Goal: Transaction & Acquisition: Purchase product/service

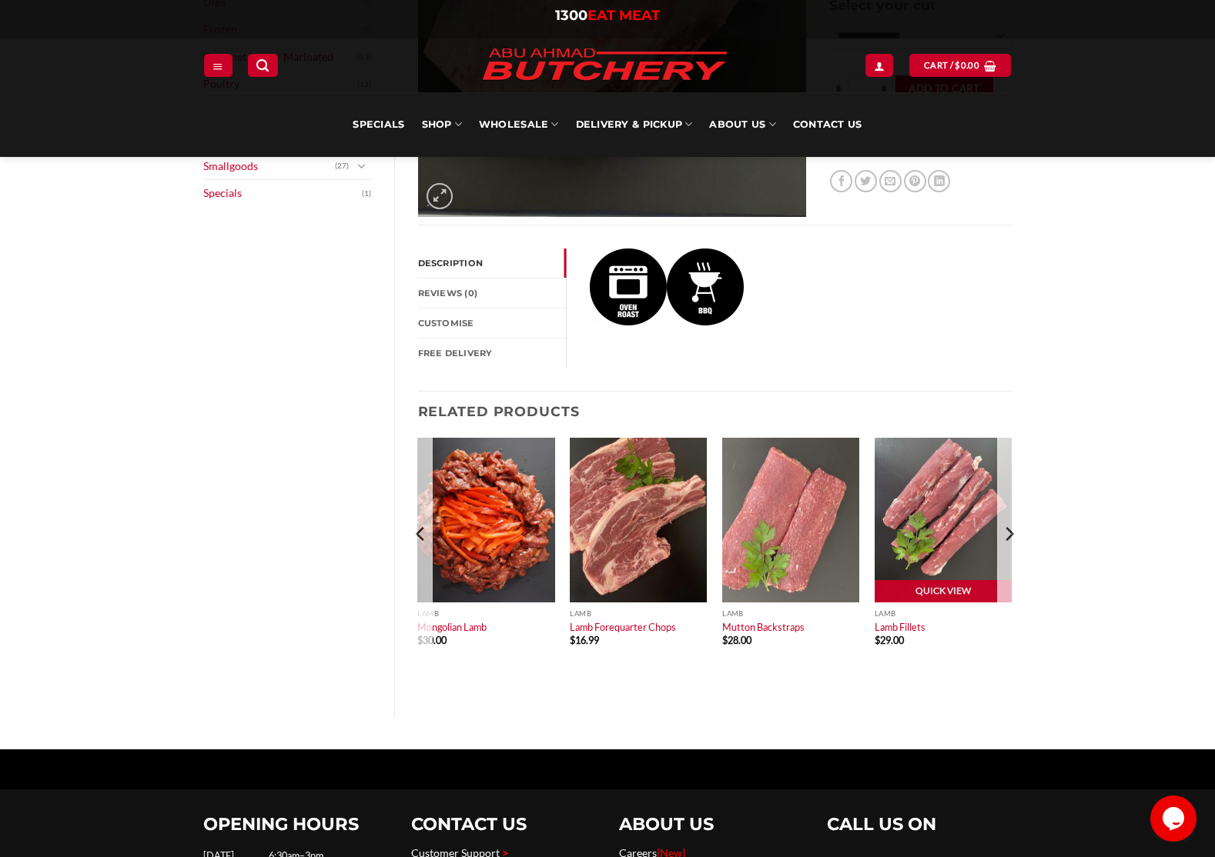
scroll to position [519, 0]
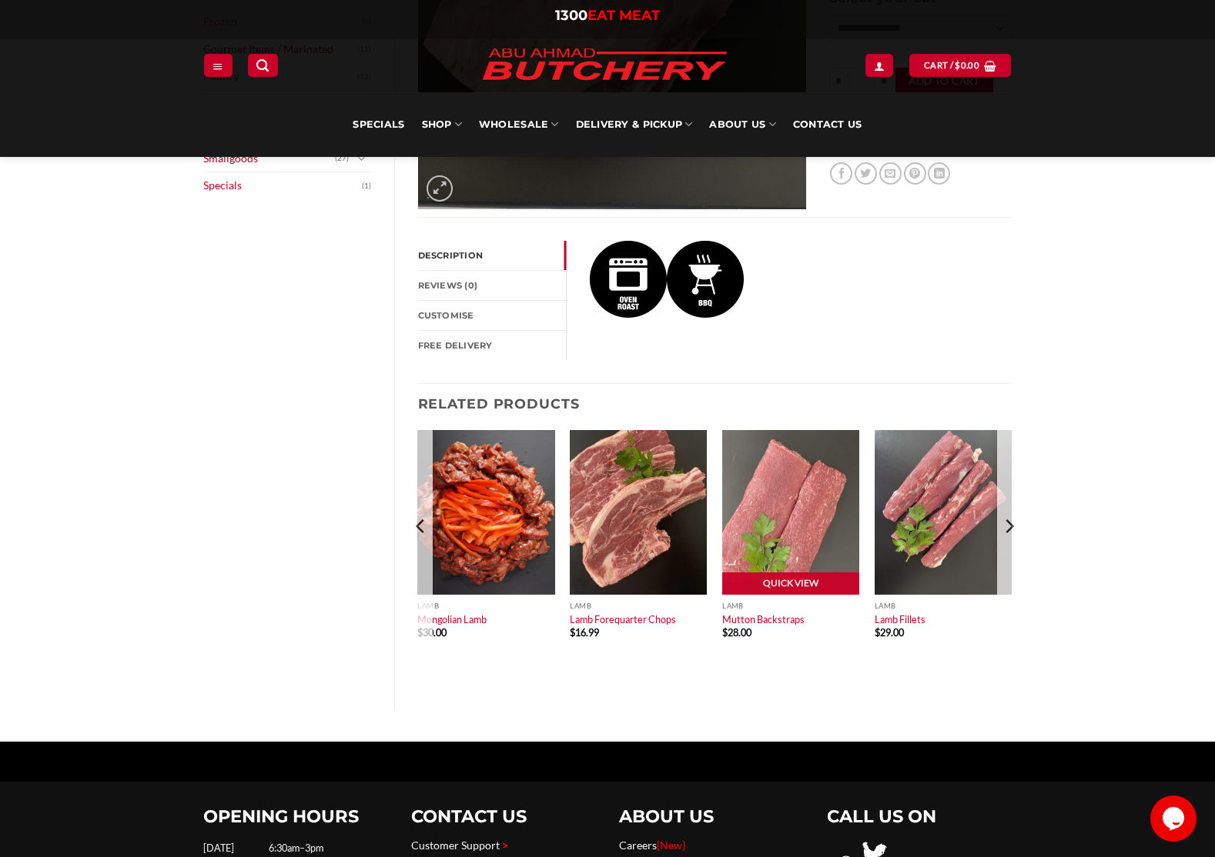
click at [788, 536] on img at bounding box center [790, 512] width 137 height 165
click at [766, 524] on img at bounding box center [790, 512] width 137 height 165
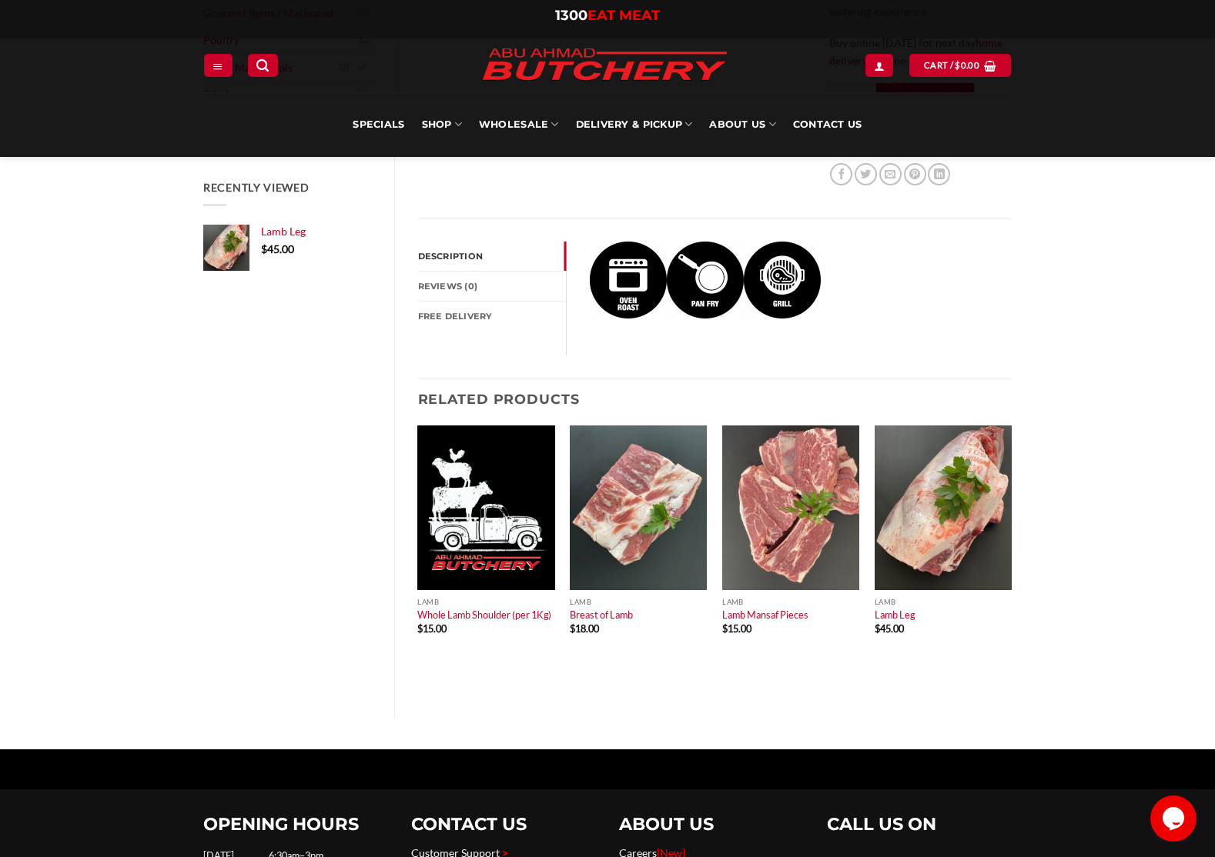
scroll to position [546, 0]
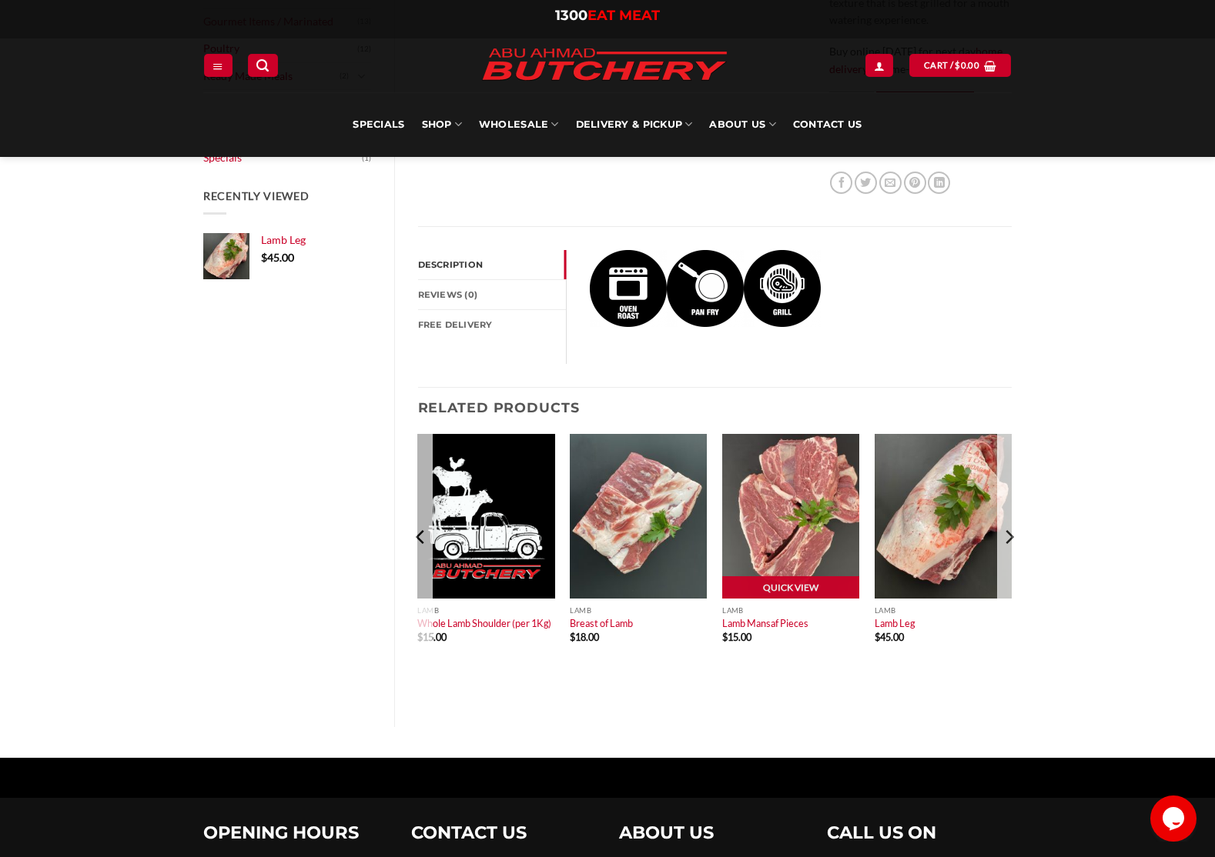
click at [802, 532] on img at bounding box center [790, 516] width 137 height 165
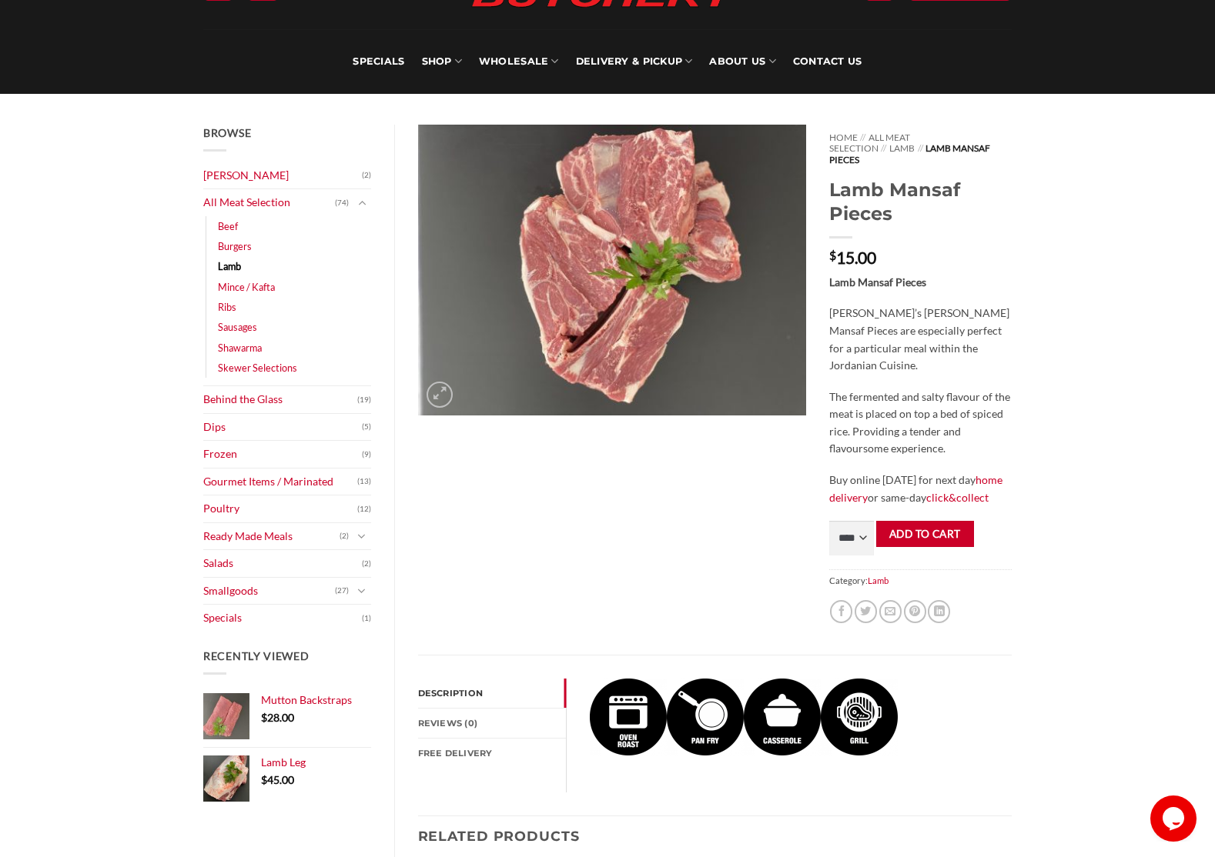
scroll to position [136, 0]
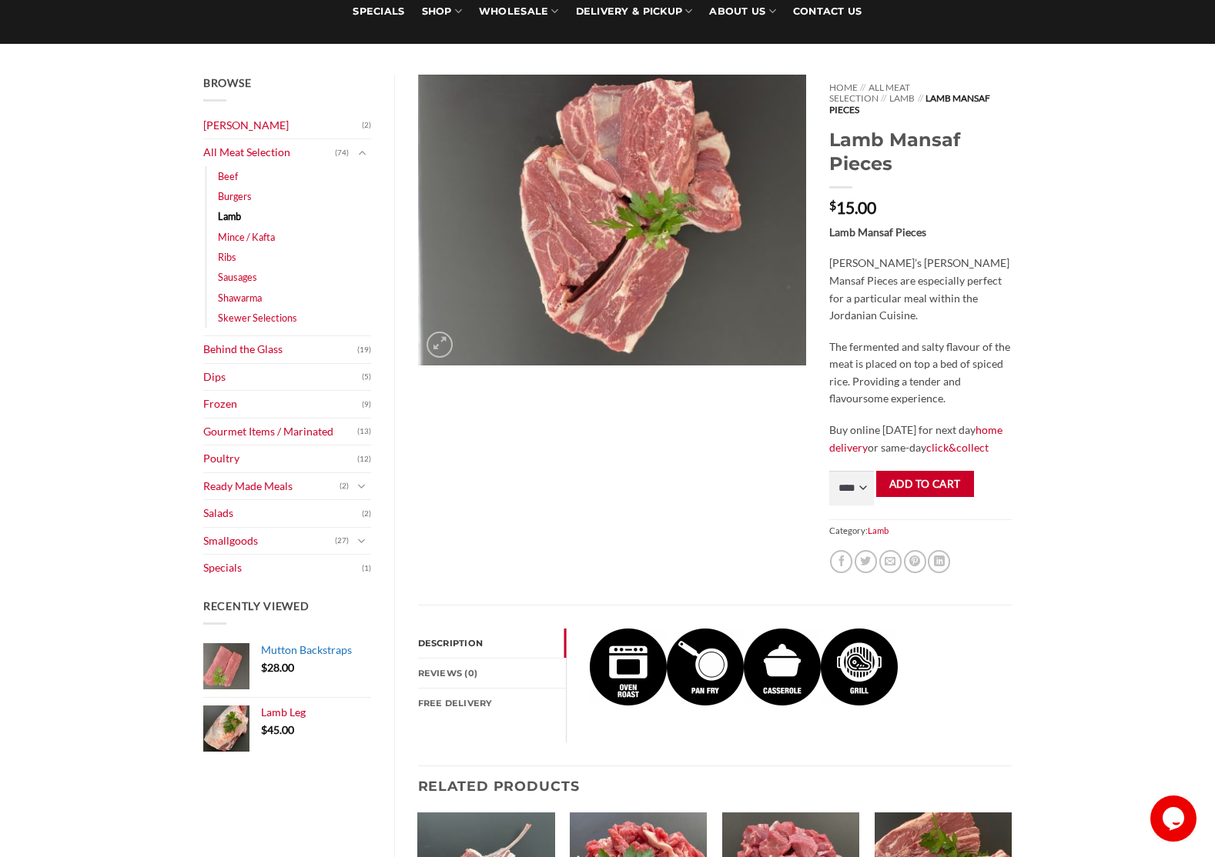
click at [236, 663] on img at bounding box center [226, 666] width 46 height 46
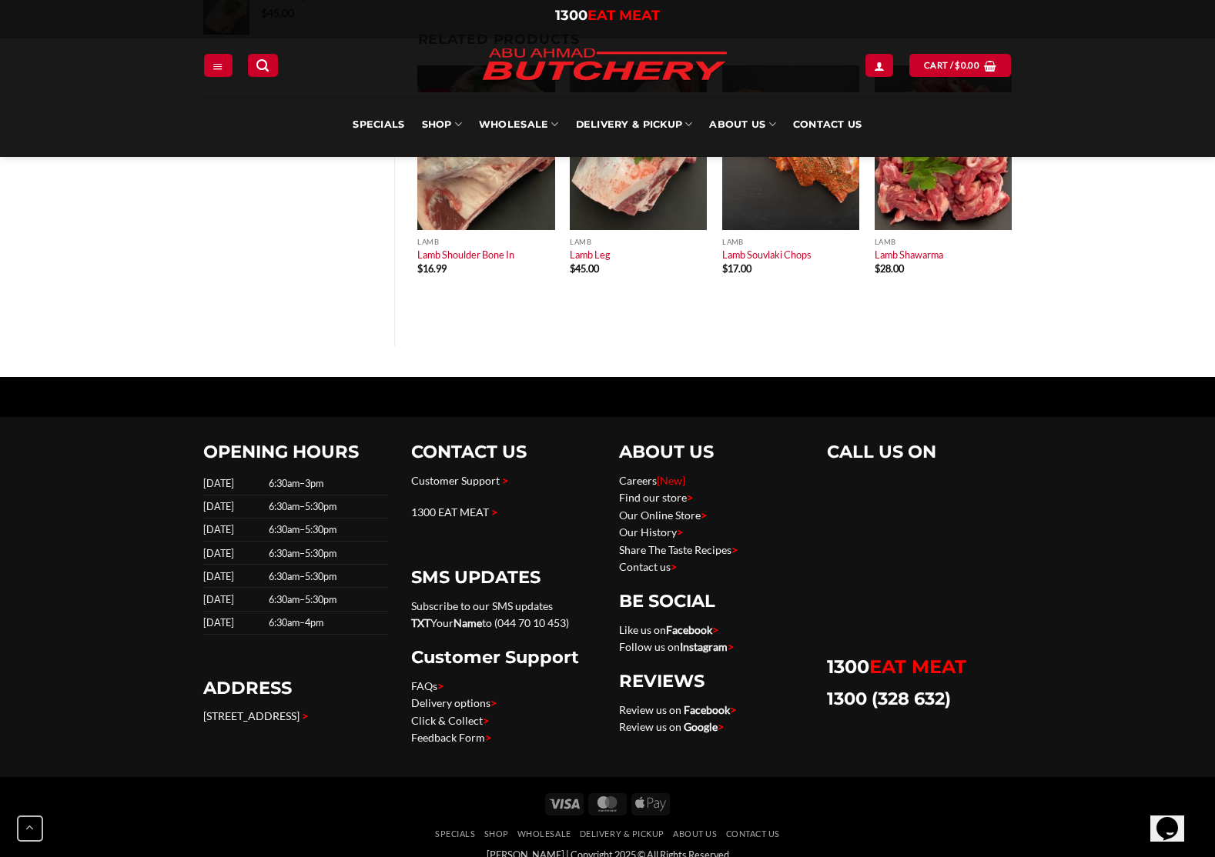
scroll to position [921, 0]
